Goal: Task Accomplishment & Management: Manage account settings

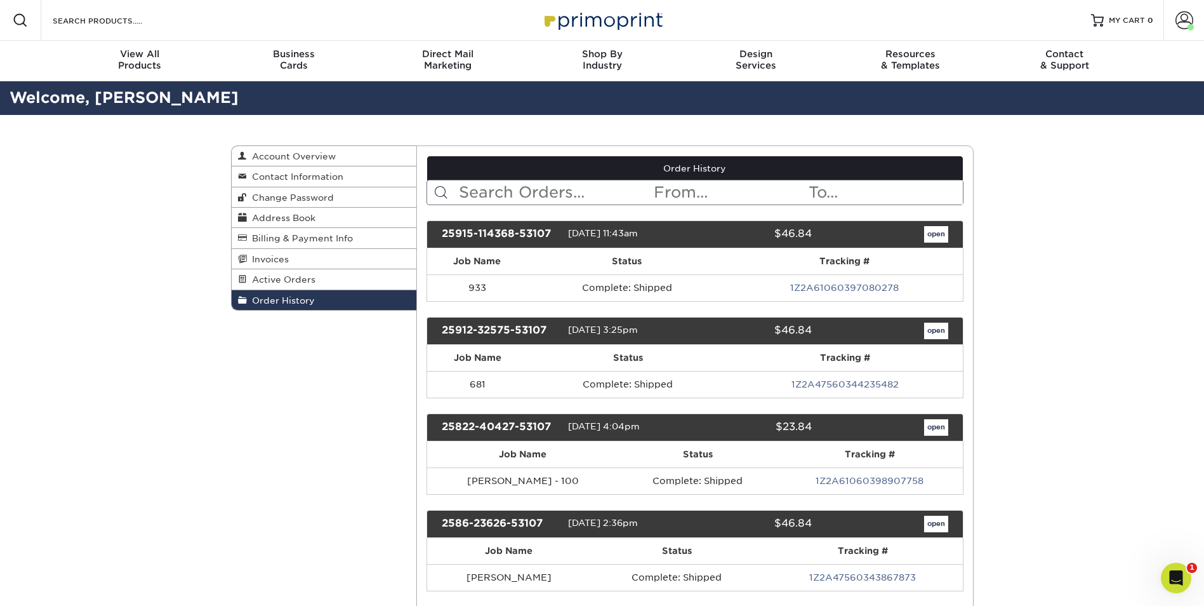
click at [913, 234] on div "open" at bounding box center [889, 234] width 136 height 17
click at [936, 235] on link "open" at bounding box center [936, 234] width 24 height 17
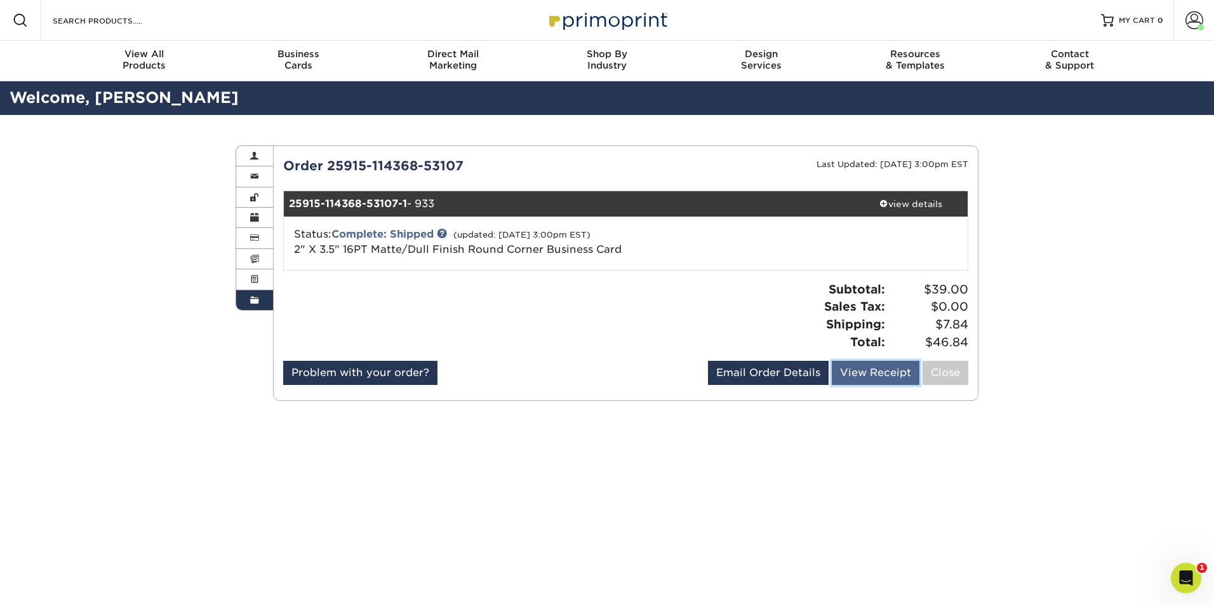
click at [866, 376] on link "View Receipt" at bounding box center [875, 373] width 88 height 24
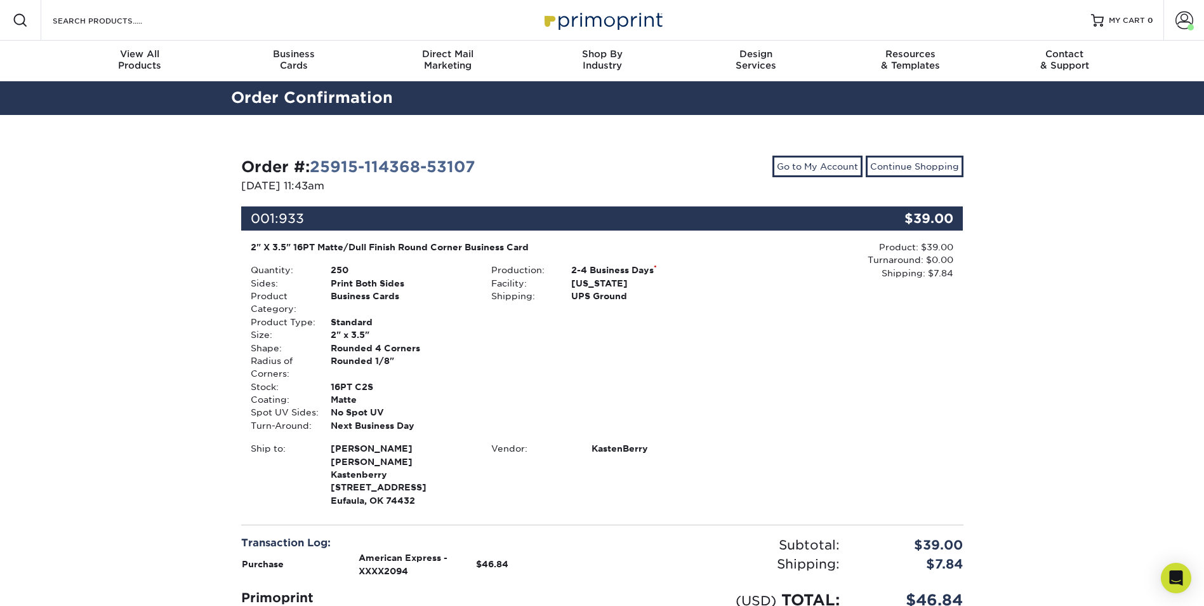
scroll to position [138, 0]
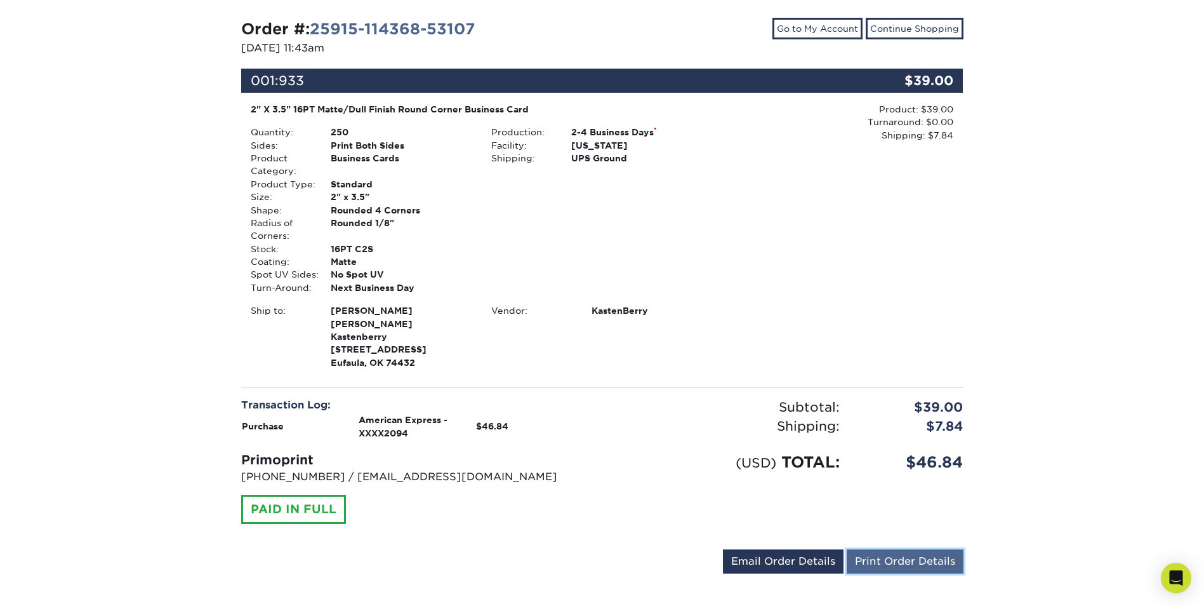
click at [877, 551] on link "Print Order Details" at bounding box center [905, 561] width 117 height 24
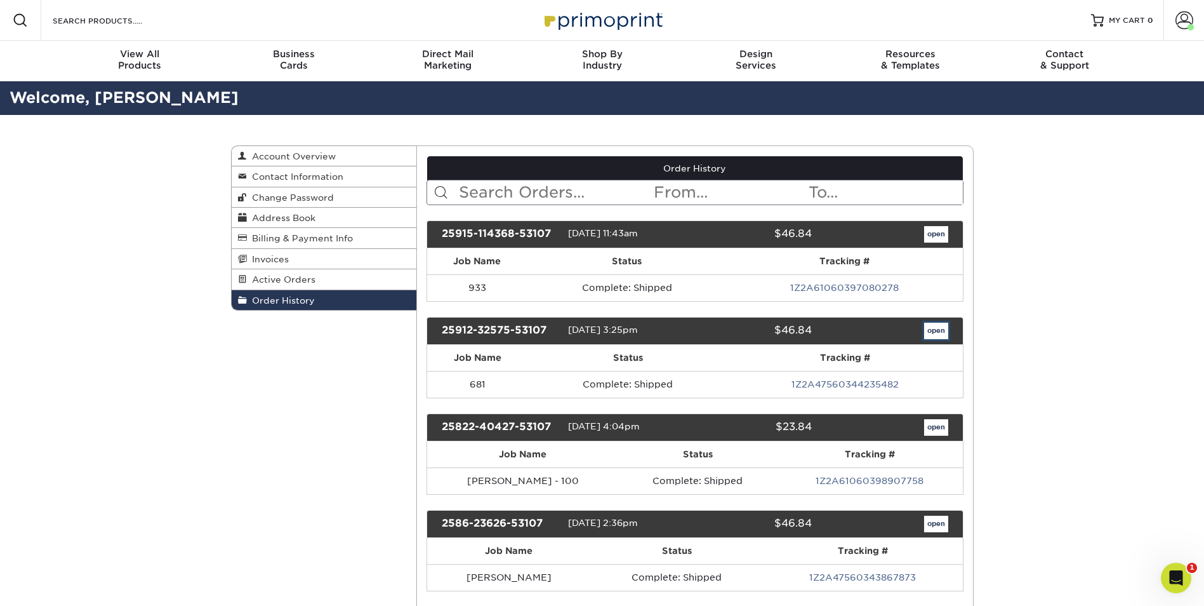
click at [929, 332] on link "open" at bounding box center [936, 330] width 24 height 17
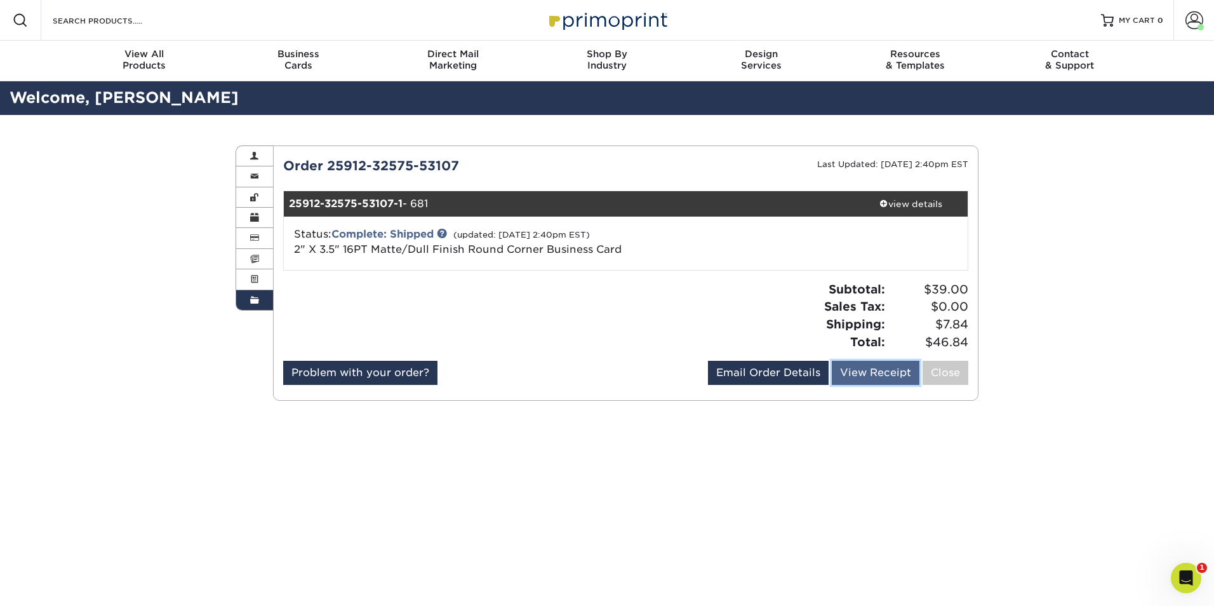
click at [850, 380] on link "View Receipt" at bounding box center [875, 373] width 88 height 24
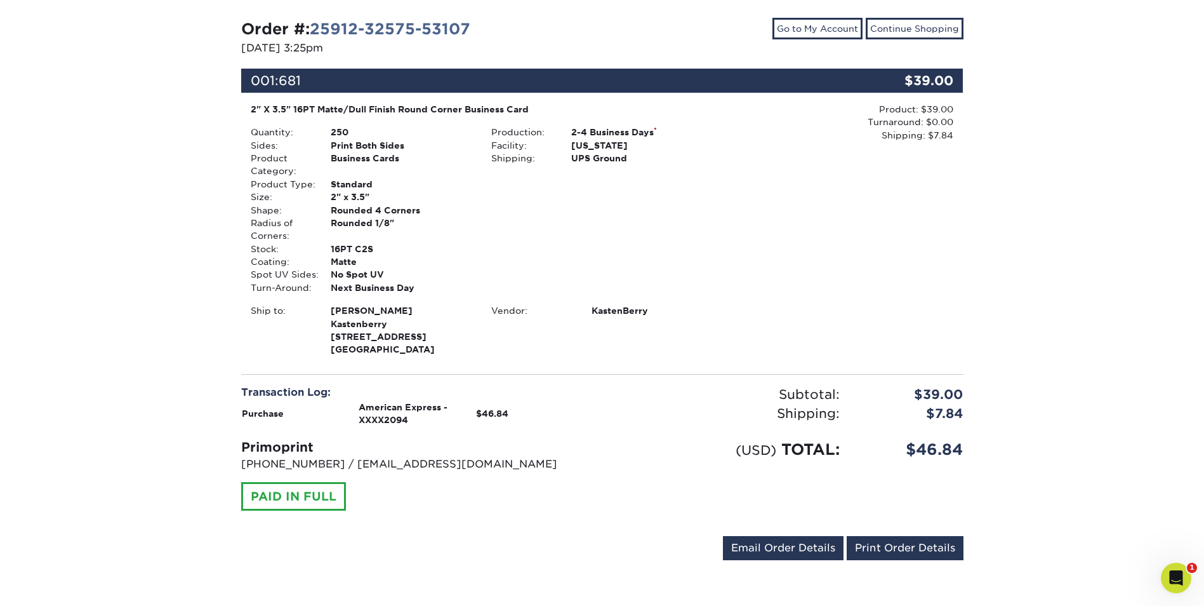
scroll to position [103, 0]
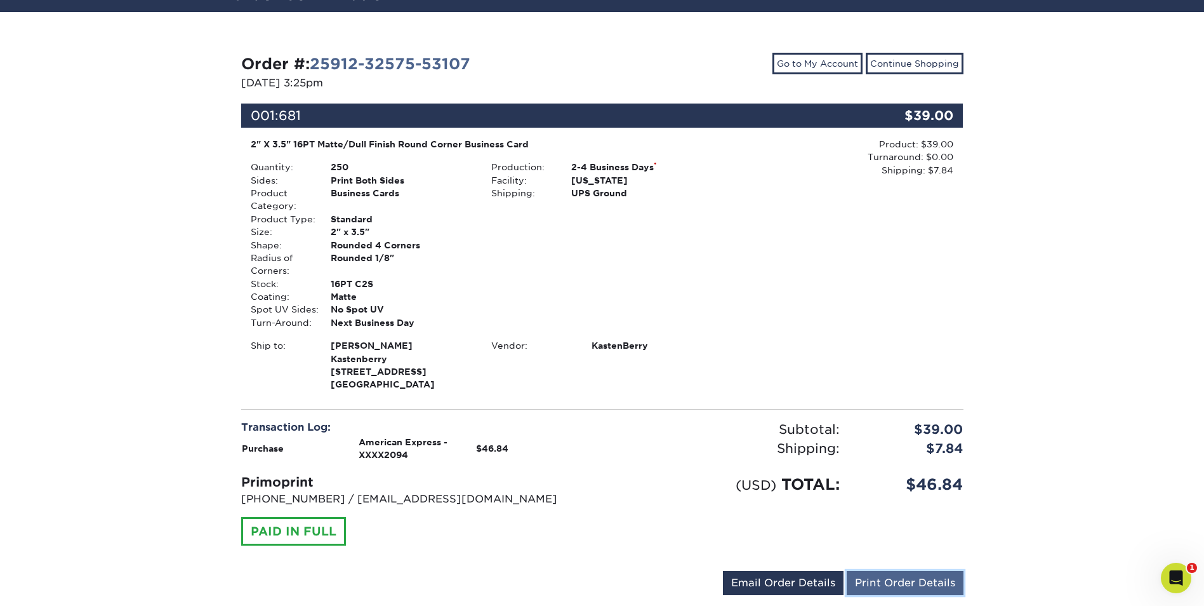
click at [889, 578] on link "Print Order Details" at bounding box center [905, 583] width 117 height 24
